Goal: Communication & Community: Answer question/provide support

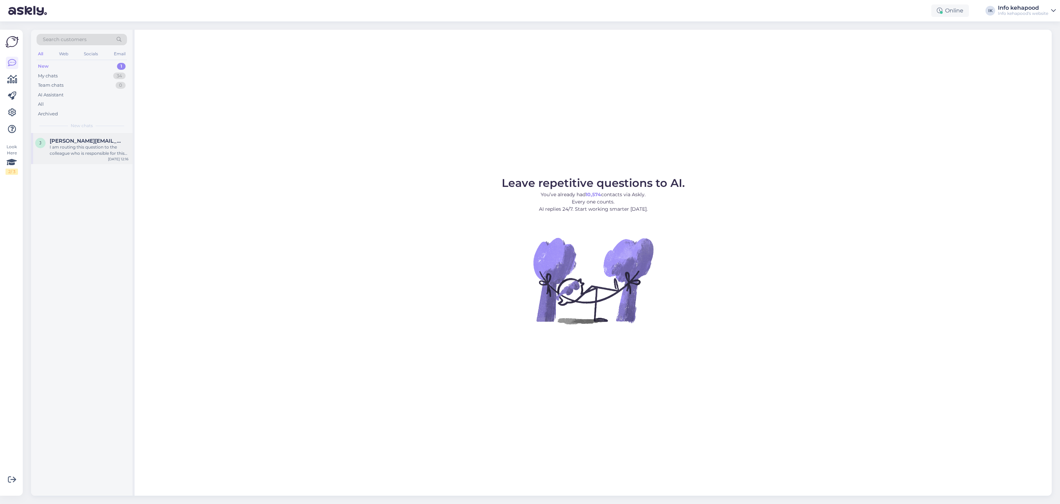
click at [85, 164] on div "[PERSON_NAME] [PERSON_NAME][EMAIL_ADDRESS][DOMAIN_NAME] I am routing this quest…" at bounding box center [81, 148] width 101 height 31
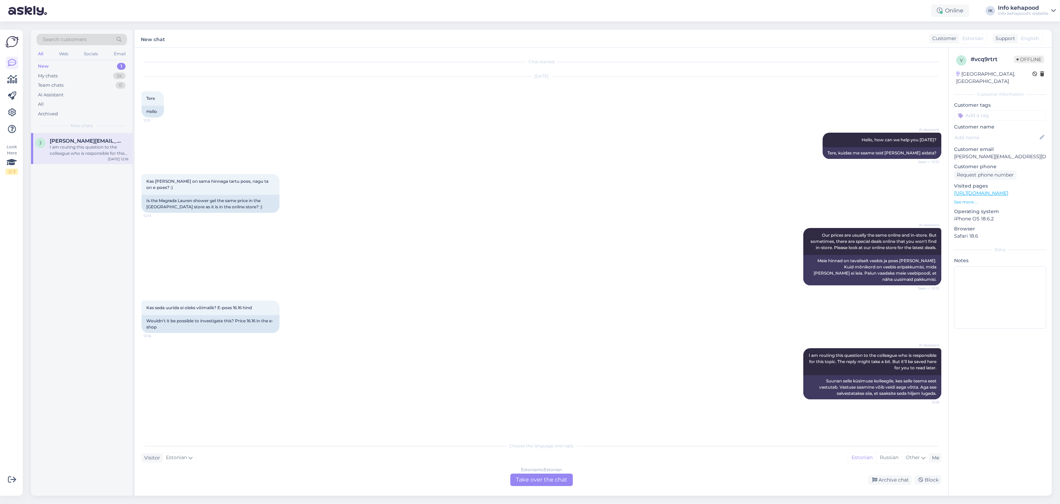
click at [546, 479] on div "Estonian to Estonian Take over the chat" at bounding box center [541, 479] width 62 height 12
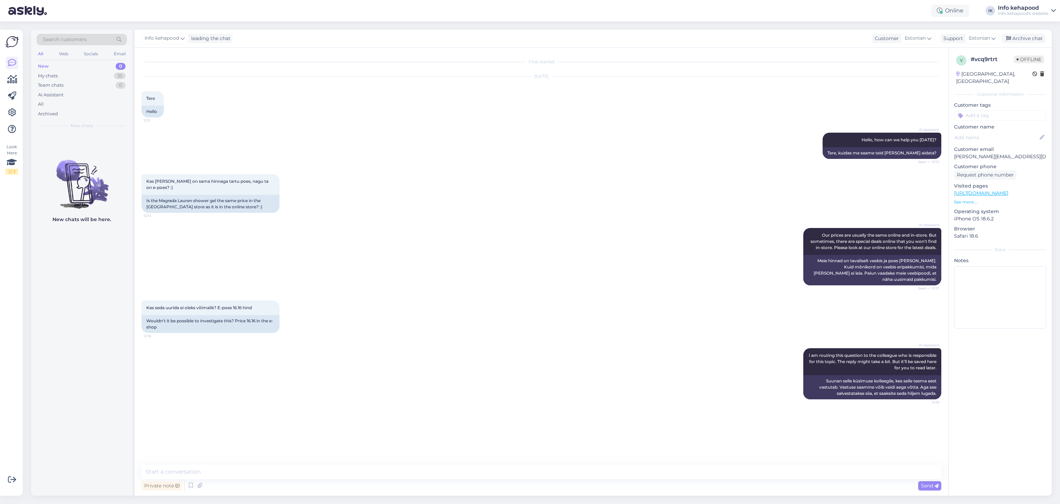
click at [104, 310] on div "New chats will be here." at bounding box center [81, 314] width 101 height 362
click at [351, 469] on textarea at bounding box center [542, 471] width 800 height 14
paste textarea "Hei! Meil on täishind 20.20 ja praegu on -20% soodustus kogu brändil 1:03 Tuleb…"
drag, startPoint x: 196, startPoint y: 454, endPoint x: 162, endPoint y: 452, distance: 34.2
click at [162, 452] on textarea "Tere! Hei! Meil on täishind 20.20 ja praegu on -20% soodustus kogu brändil 1:03…" at bounding box center [542, 462] width 800 height 31
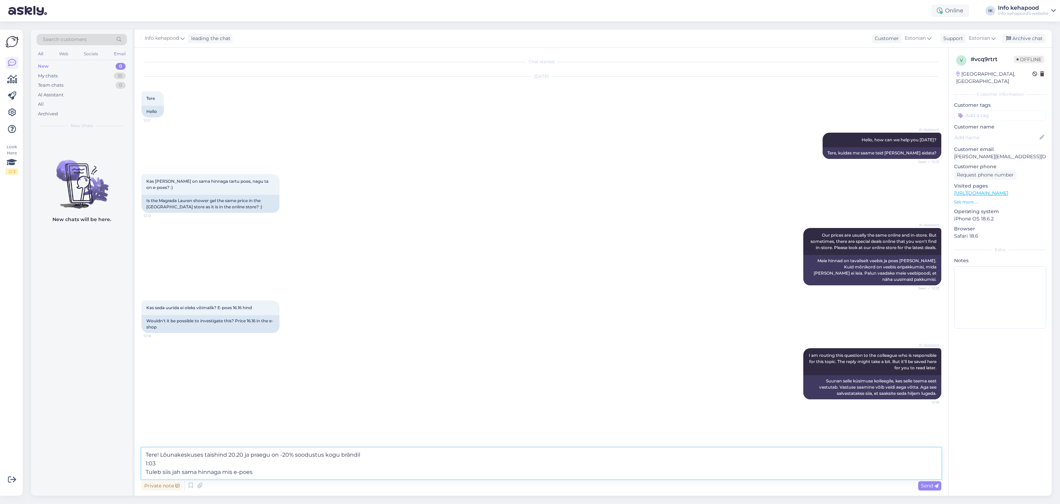
click at [164, 456] on textarea "Tere! Lõunakeskuses täishind 20.20 ja praegu on -20% soodustus kogu brändil 1:0…" at bounding box center [542, 462] width 800 height 31
click at [173, 464] on textarea "Tere! Lõunakeskuses täishind 20.20 ja praegu on -20% soodustus kogu brändil 1:0…" at bounding box center [542, 462] width 800 height 31
drag, startPoint x: 258, startPoint y: 475, endPoint x: 144, endPoint y: 478, distance: 114.3
click at [144, 478] on textarea "Tere! Lõunakeskuses täishind 20.20 ja praegu on -20% soodustus kogu brändil Tul…" at bounding box center [542, 467] width 800 height 23
type textarea "Tere! Lõunakeskuses täishind 20.20 ja praegu on -20% soodustus kogu brändil Tul…"
